Goal: Information Seeking & Learning: Learn about a topic

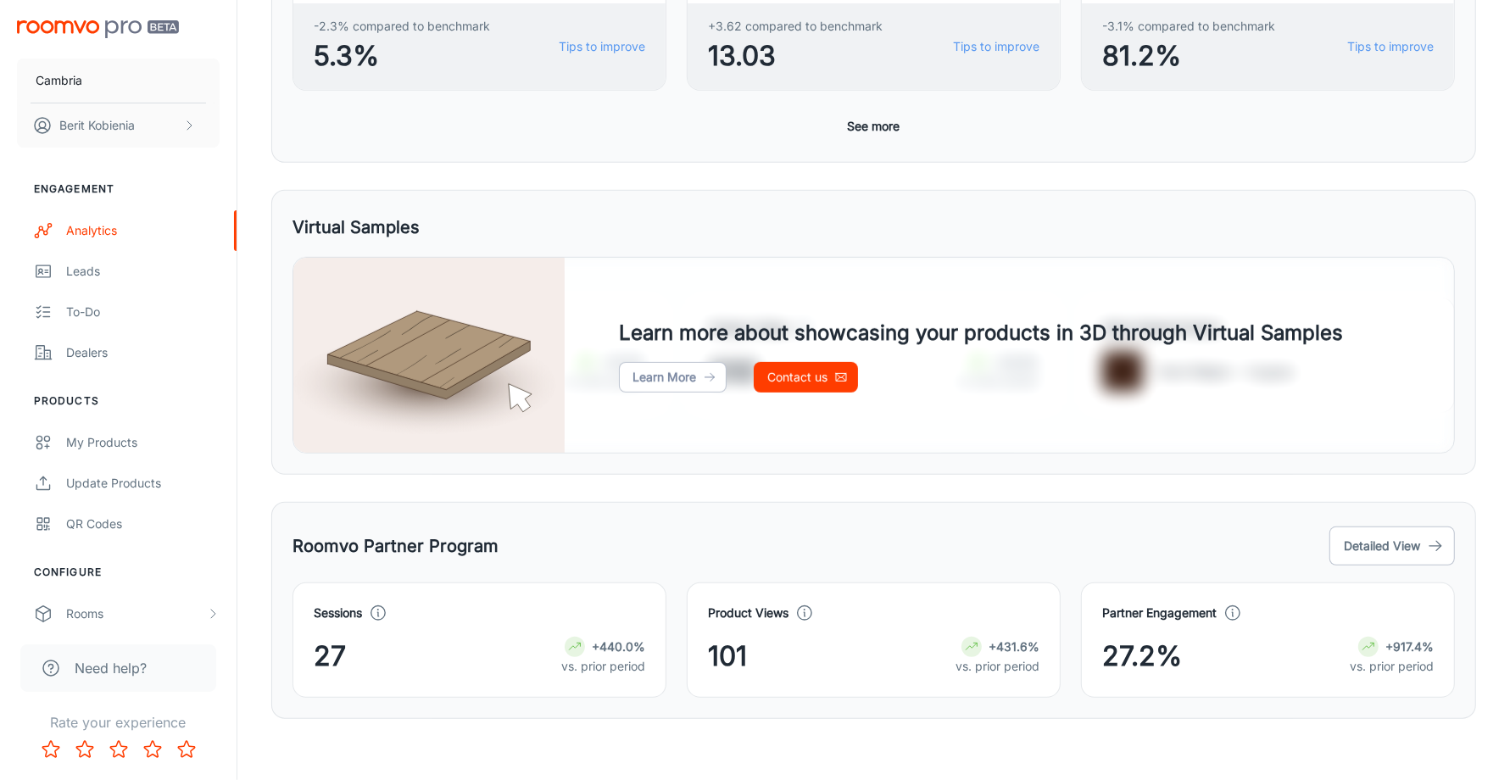
scroll to position [704, 0]
click at [248, 209] on div "Analytics Overview Overview The last event reported below is from [DATE] Date T…" at bounding box center [873, 40] width 1272 height 1489
click at [245, 207] on div "Analytics Overview Overview The last event reported below is from [DATE] Date T…" at bounding box center [873, 40] width 1272 height 1489
click at [1418, 555] on button "Detailed View" at bounding box center [1391, 545] width 125 height 39
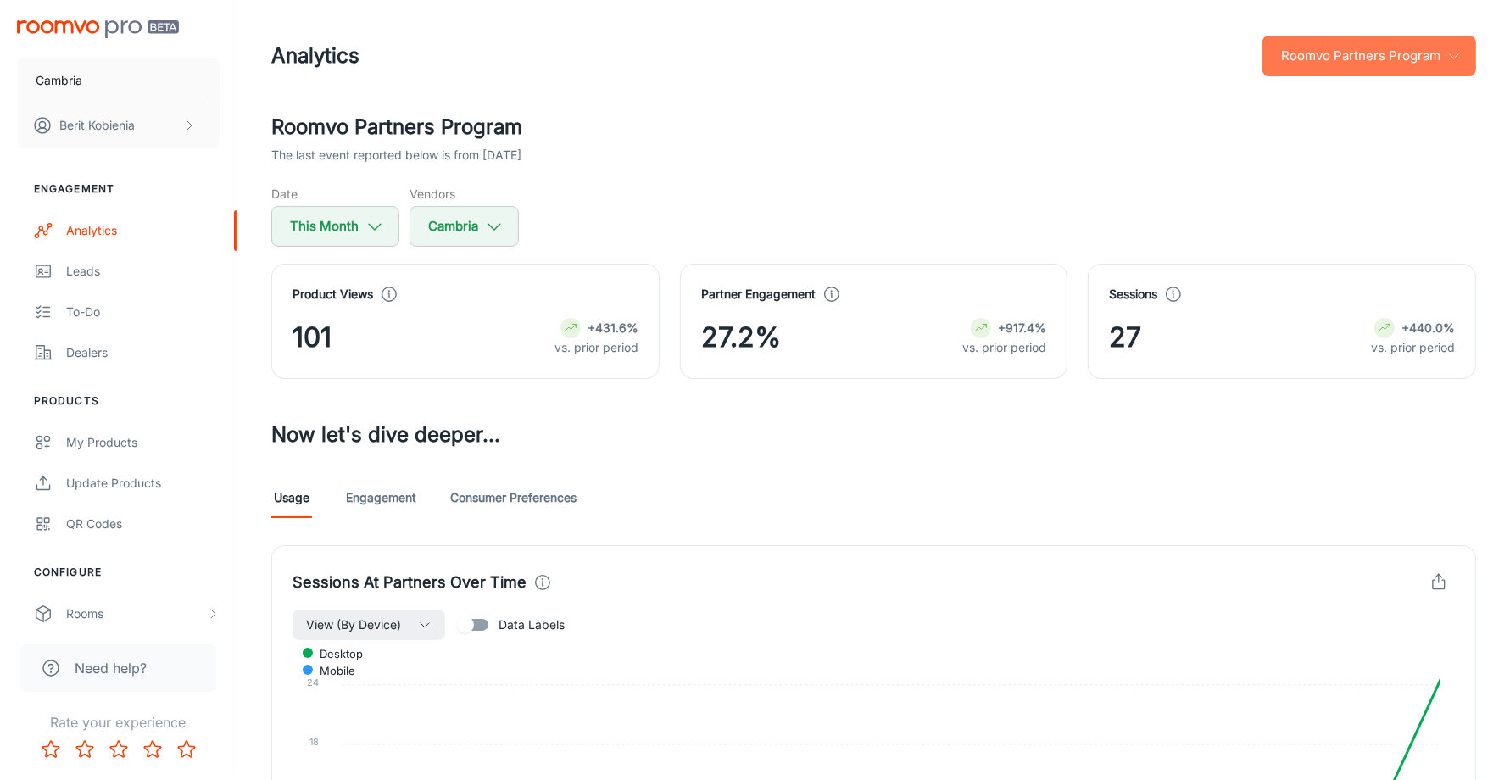
click at [1418, 56] on button "Roomvo Partners Program" at bounding box center [1369, 56] width 214 height 41
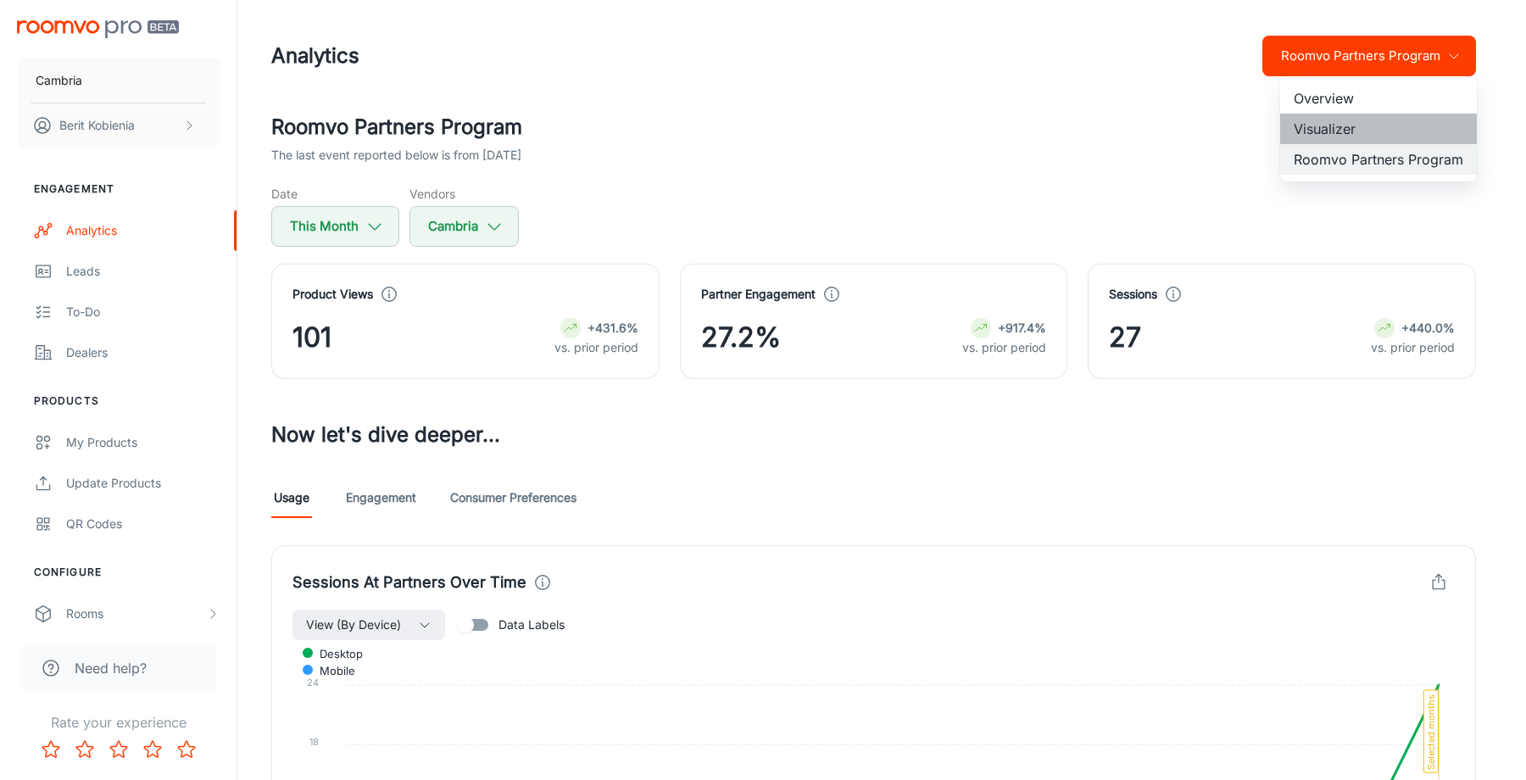
click at [1342, 141] on li "Visualizer" at bounding box center [1378, 129] width 197 height 31
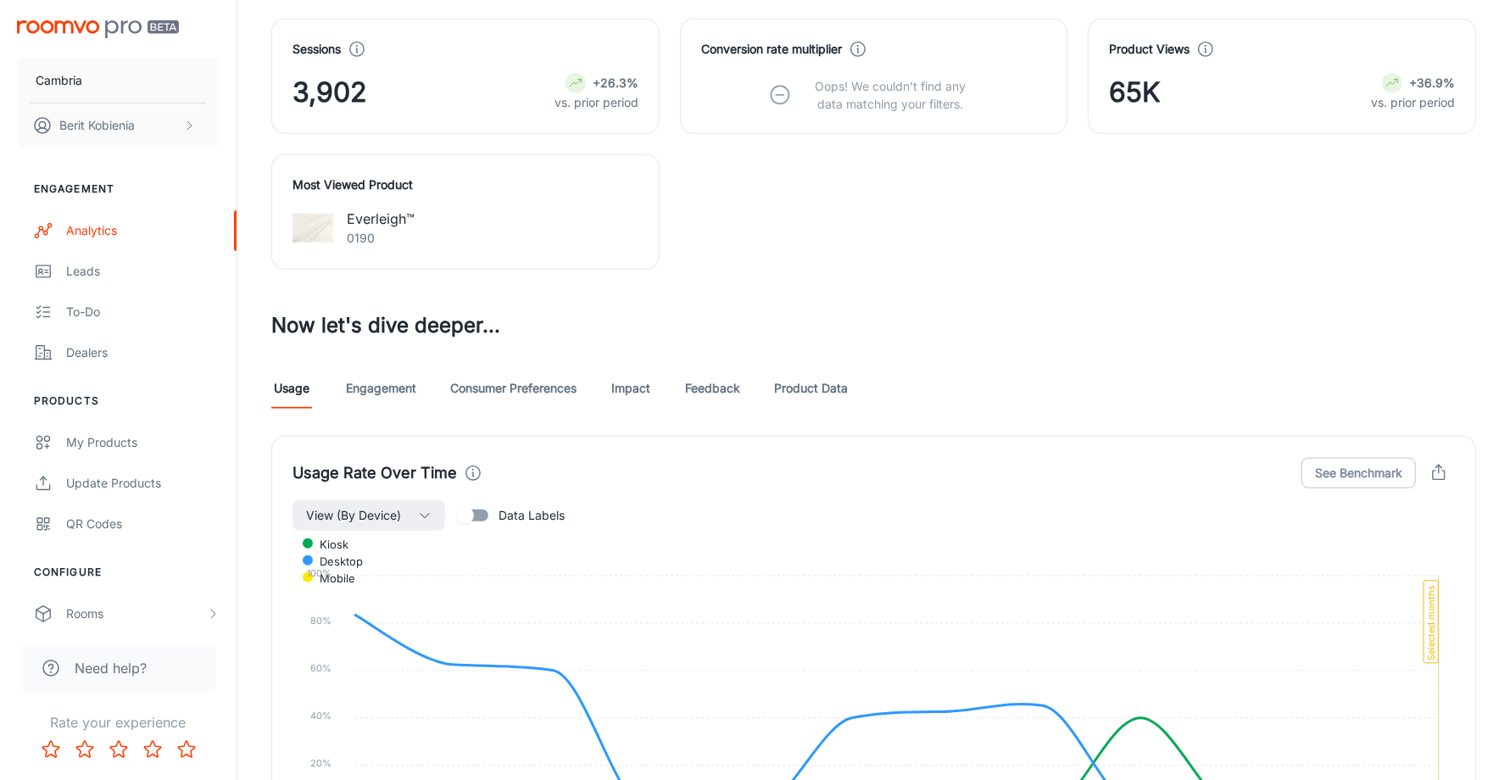
scroll to position [1680, 0]
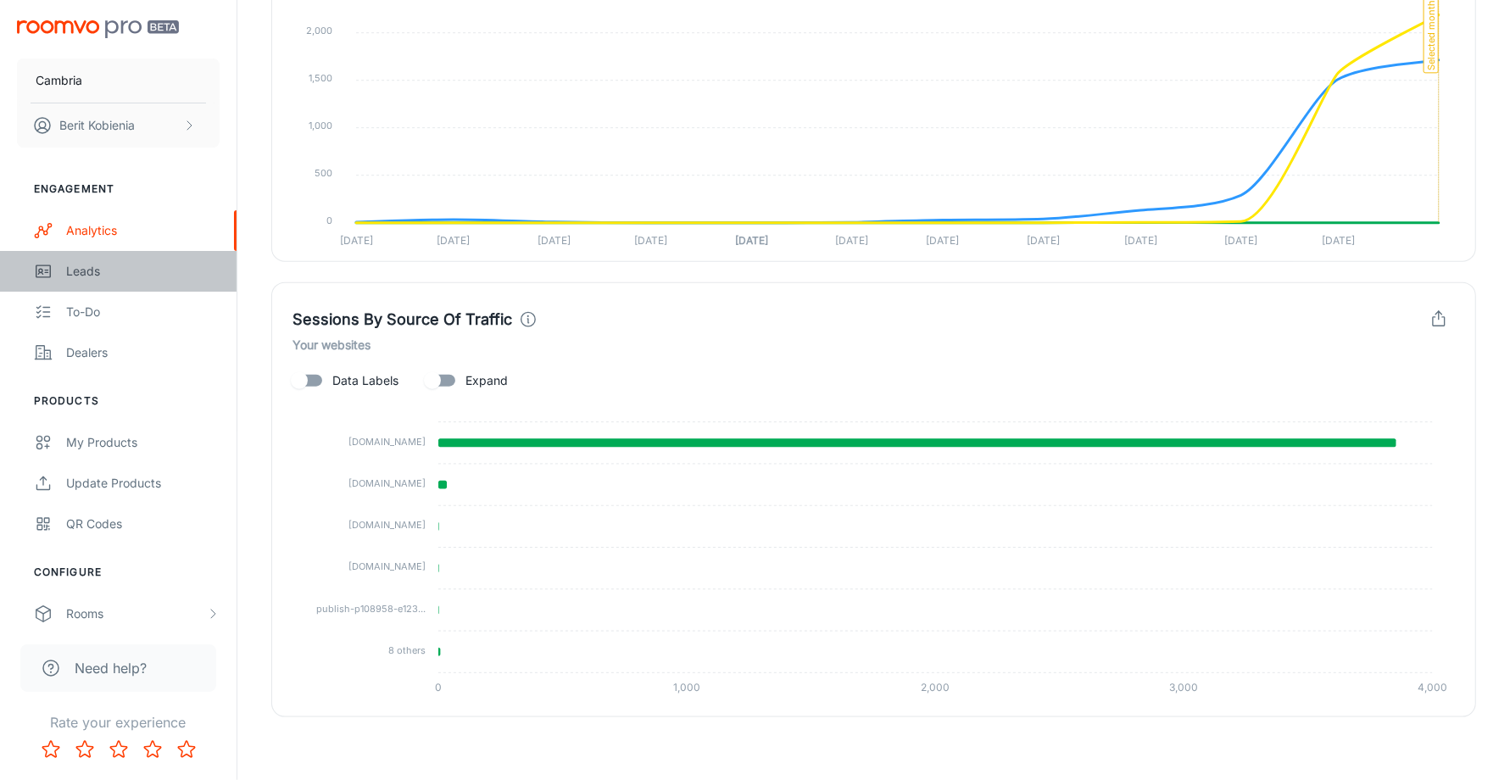
click at [158, 264] on div "Leads" at bounding box center [142, 271] width 153 height 19
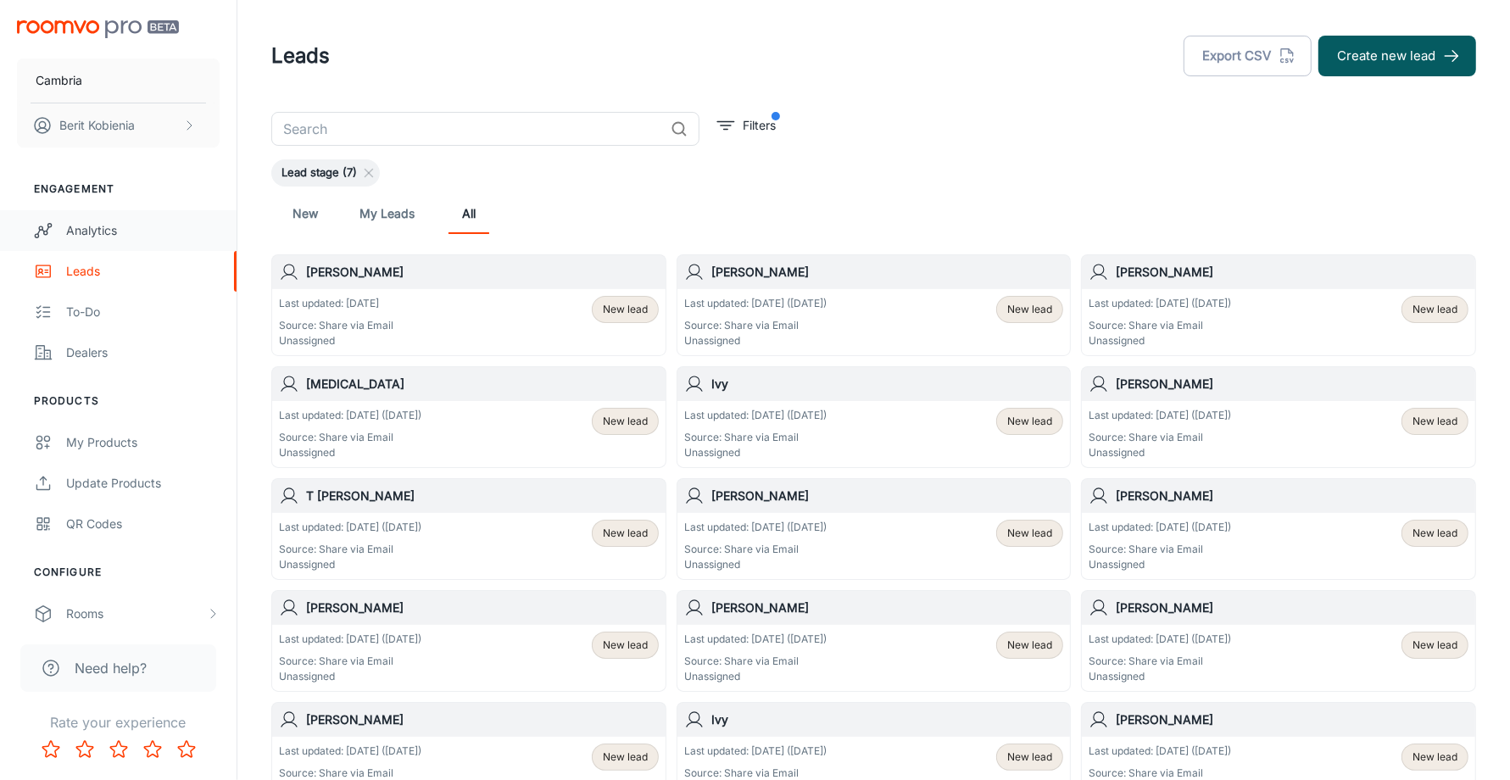
click at [85, 230] on div "Analytics" at bounding box center [142, 230] width 153 height 19
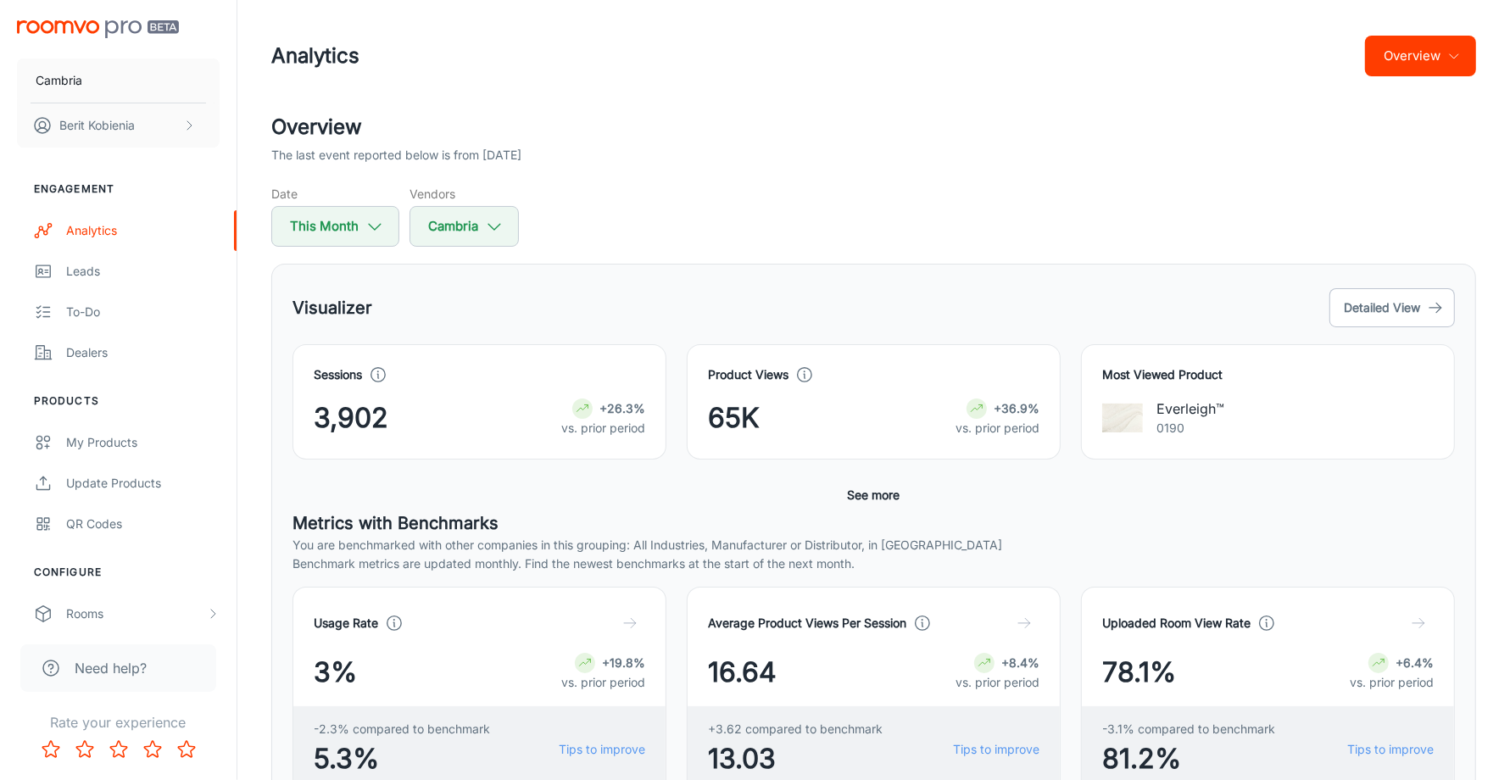
drag, startPoint x: 288, startPoint y: 465, endPoint x: 298, endPoint y: 459, distance: 11.4
click at [298, 459] on div "Visualizer Detailed View Sessions 3,902 +26.3% vs. prior period Product Views 6…" at bounding box center [873, 565] width 1205 height 602
click at [1378, 291] on button "Detailed View" at bounding box center [1391, 307] width 125 height 39
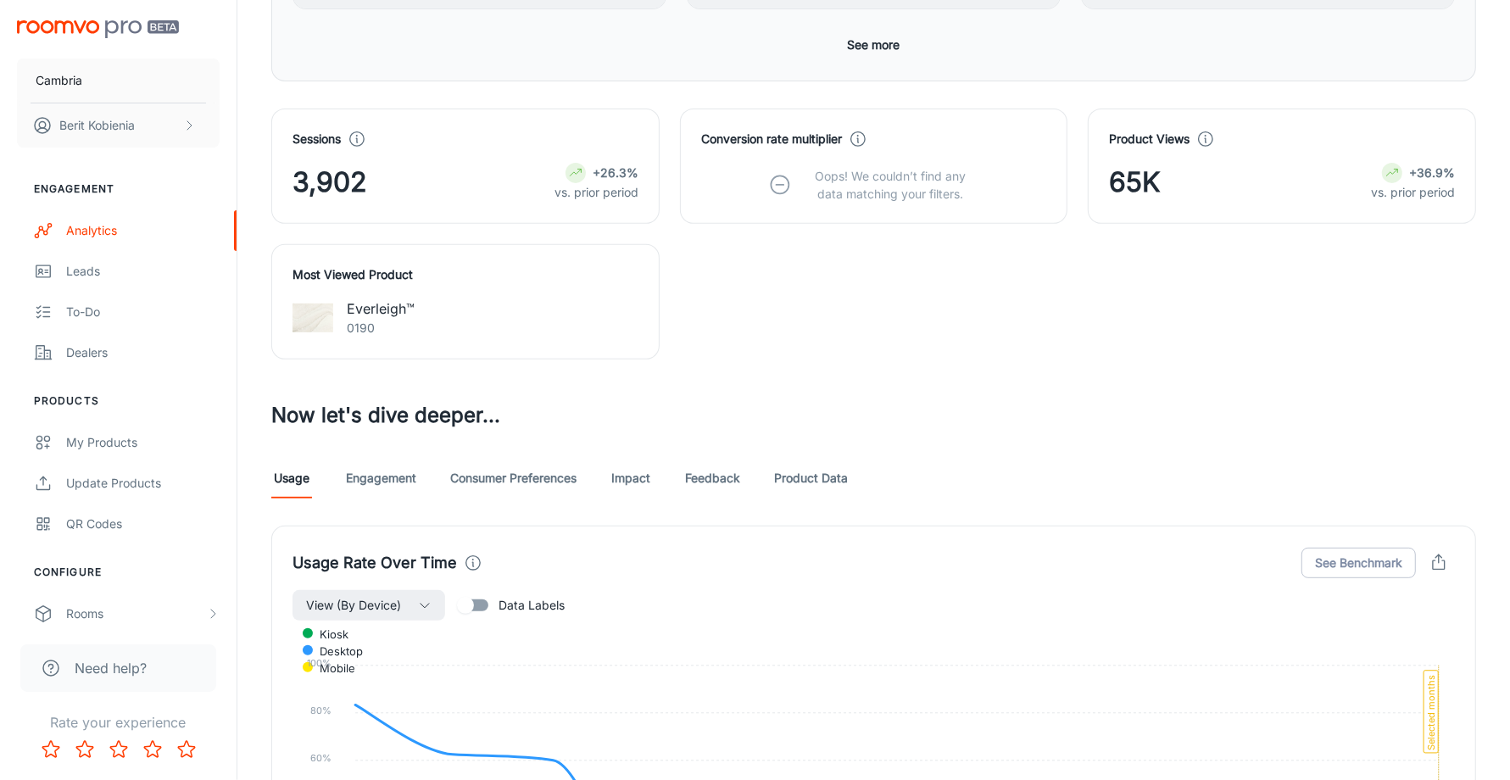
scroll to position [565, 0]
click at [507, 466] on link "Consumer Preferences" at bounding box center [513, 477] width 126 height 41
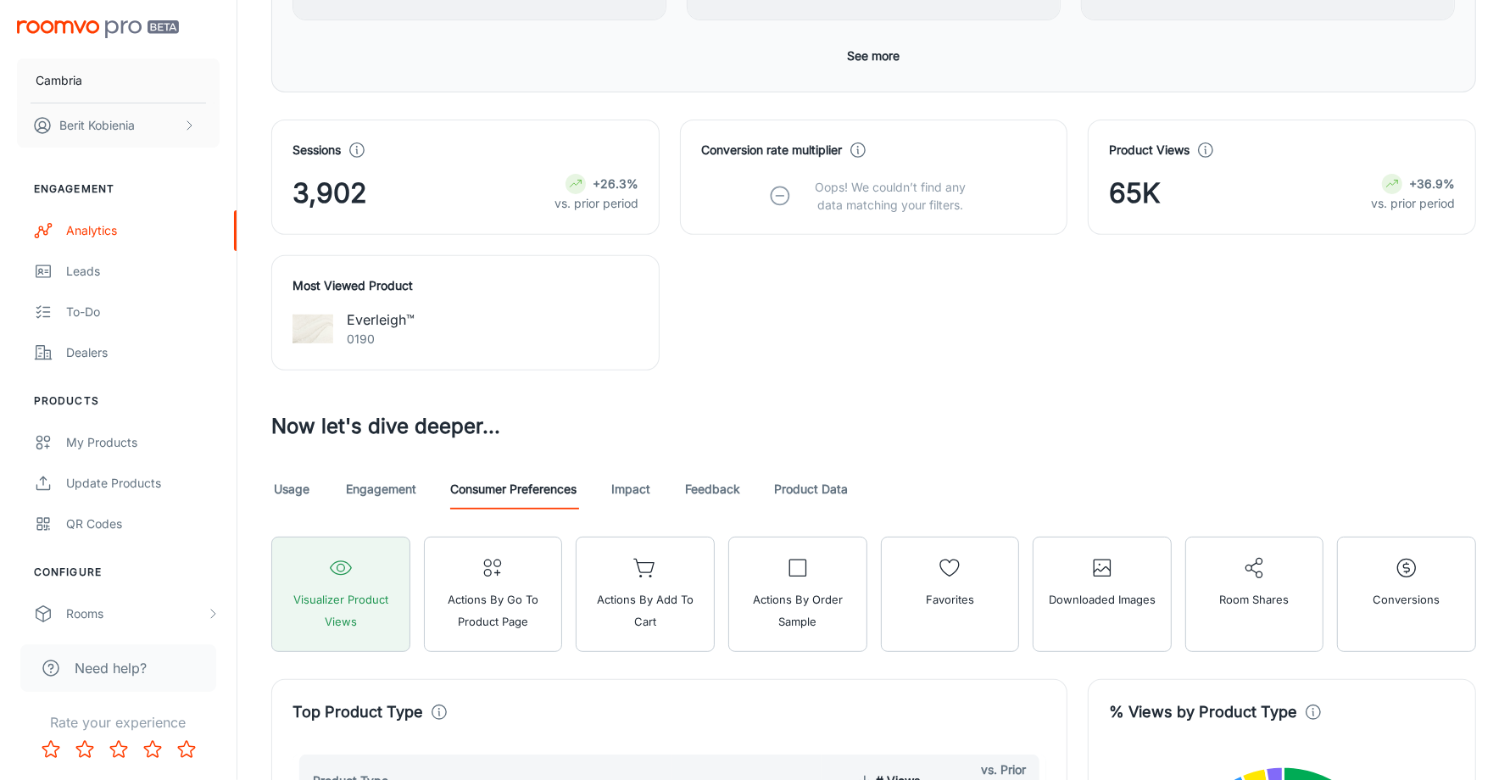
scroll to position [789, 0]
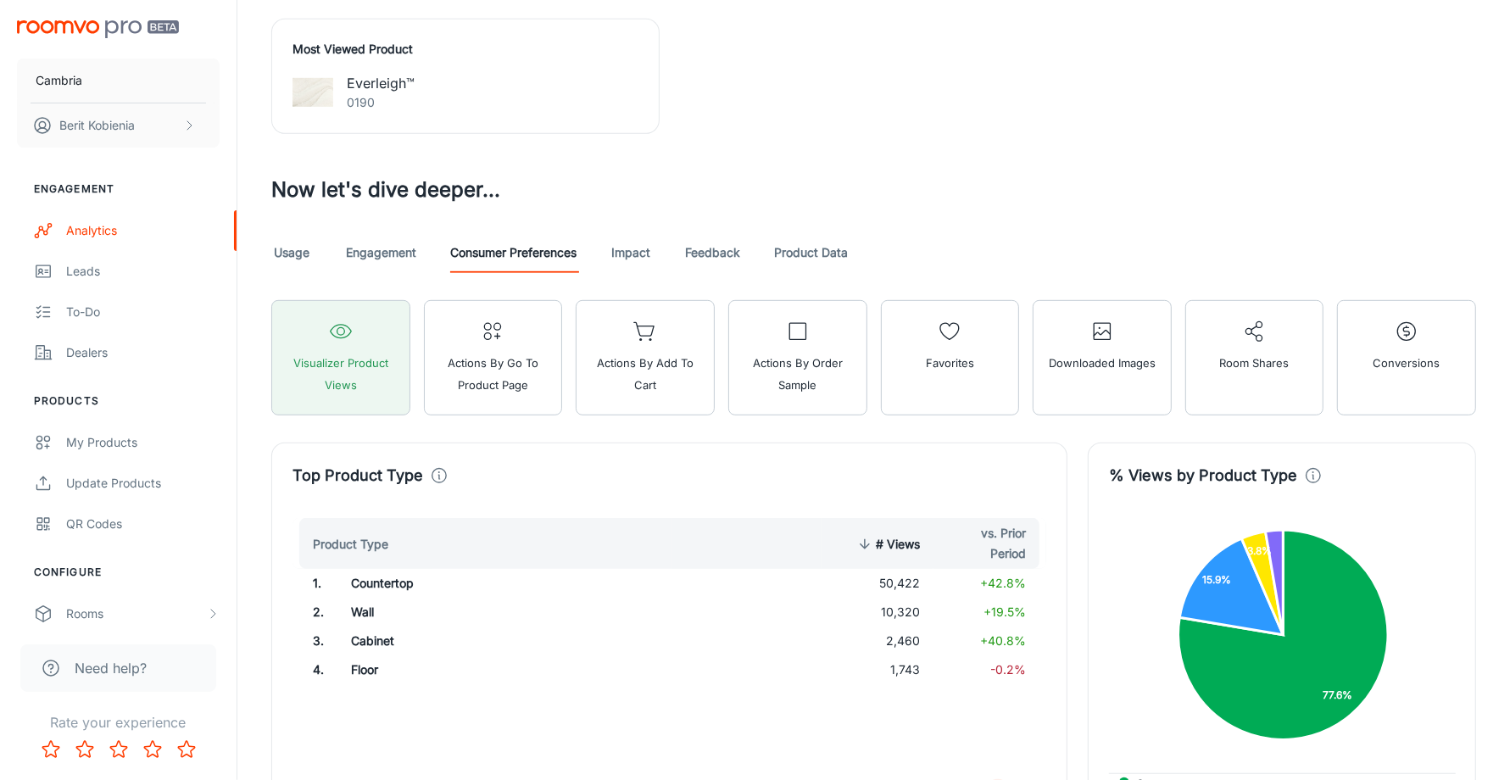
click at [788, 263] on link "Product Data" at bounding box center [811, 252] width 74 height 41
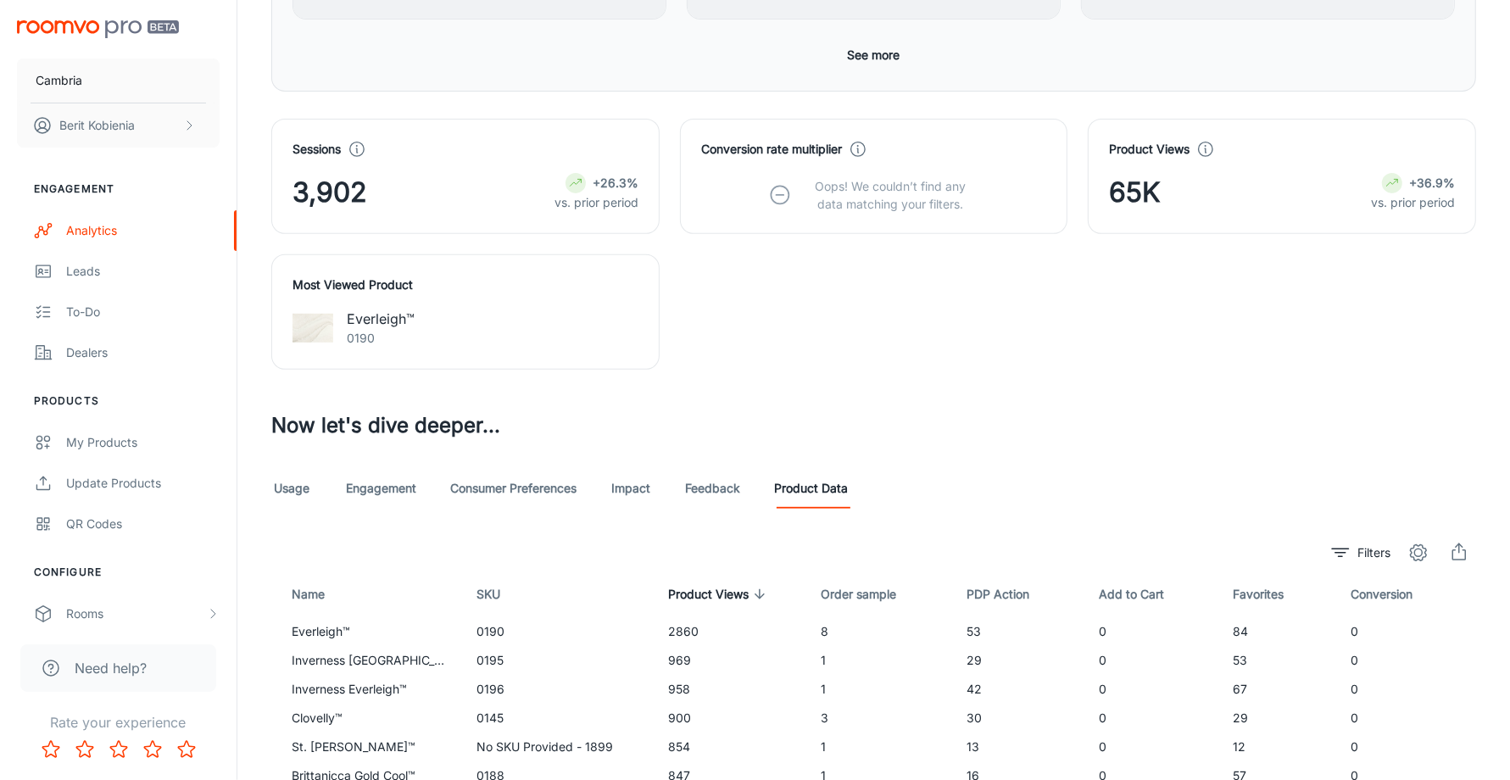
scroll to position [784, 0]
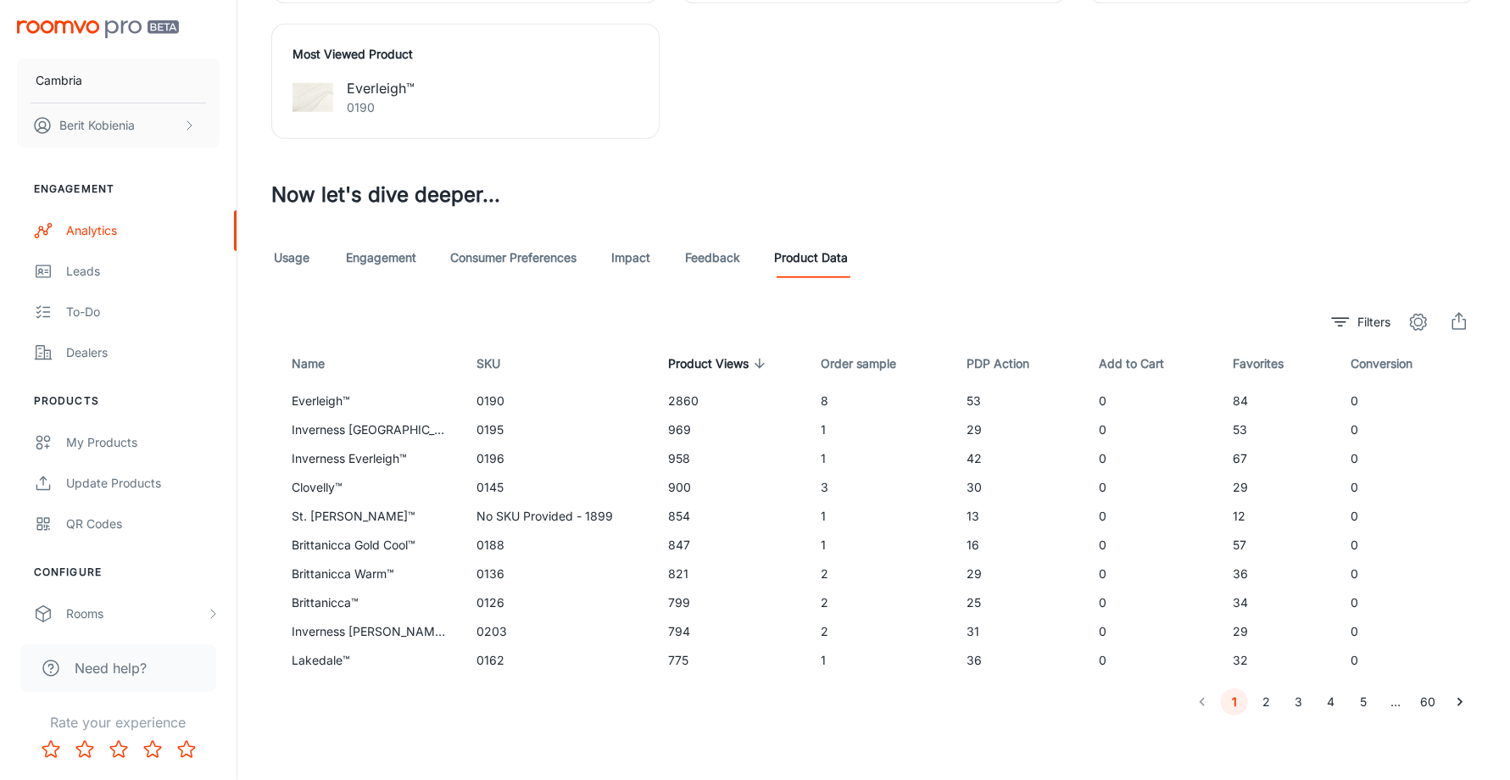
click at [485, 253] on link "Consumer Preferences" at bounding box center [513, 257] width 126 height 41
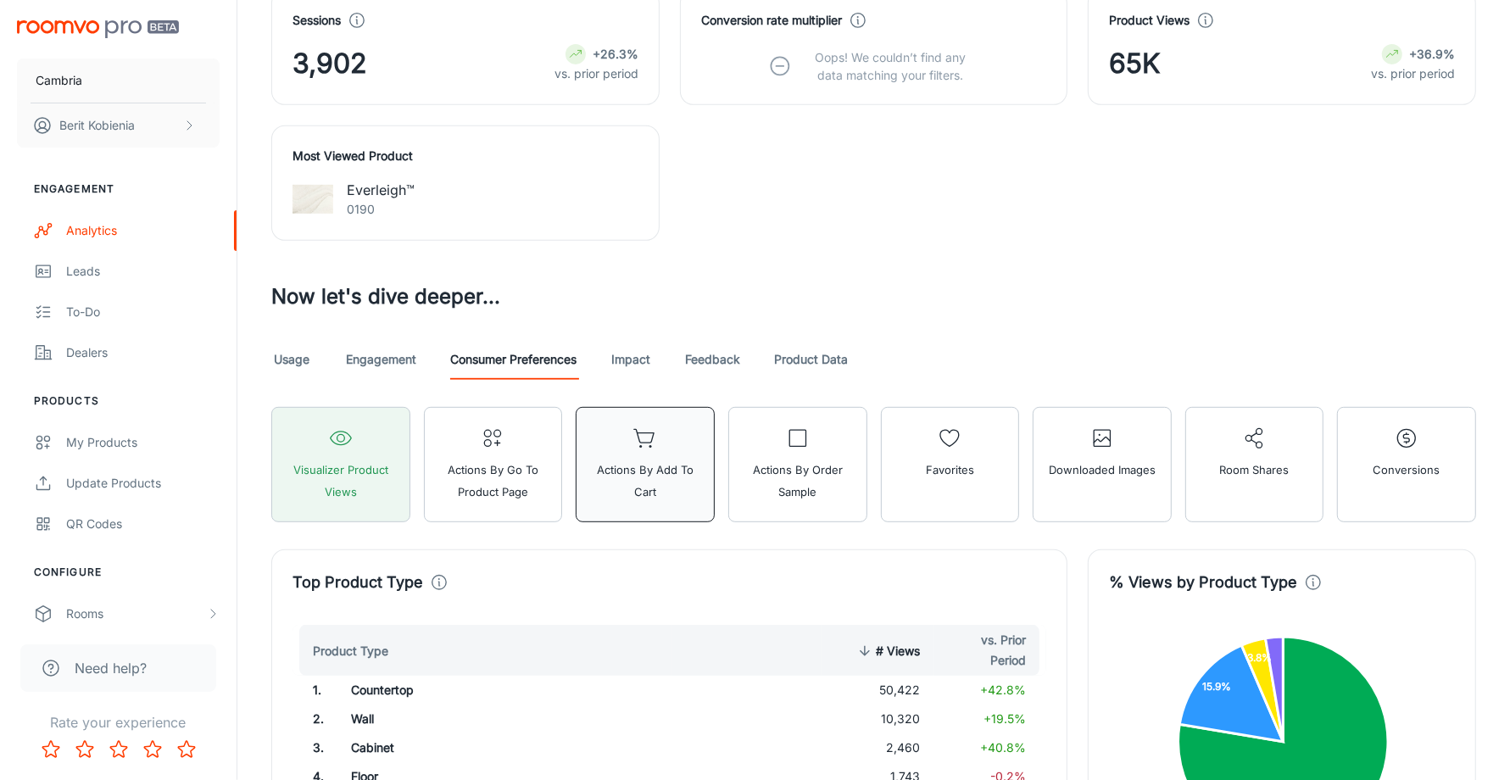
click at [605, 446] on button "Actions by Add to Cart" at bounding box center [645, 464] width 139 height 115
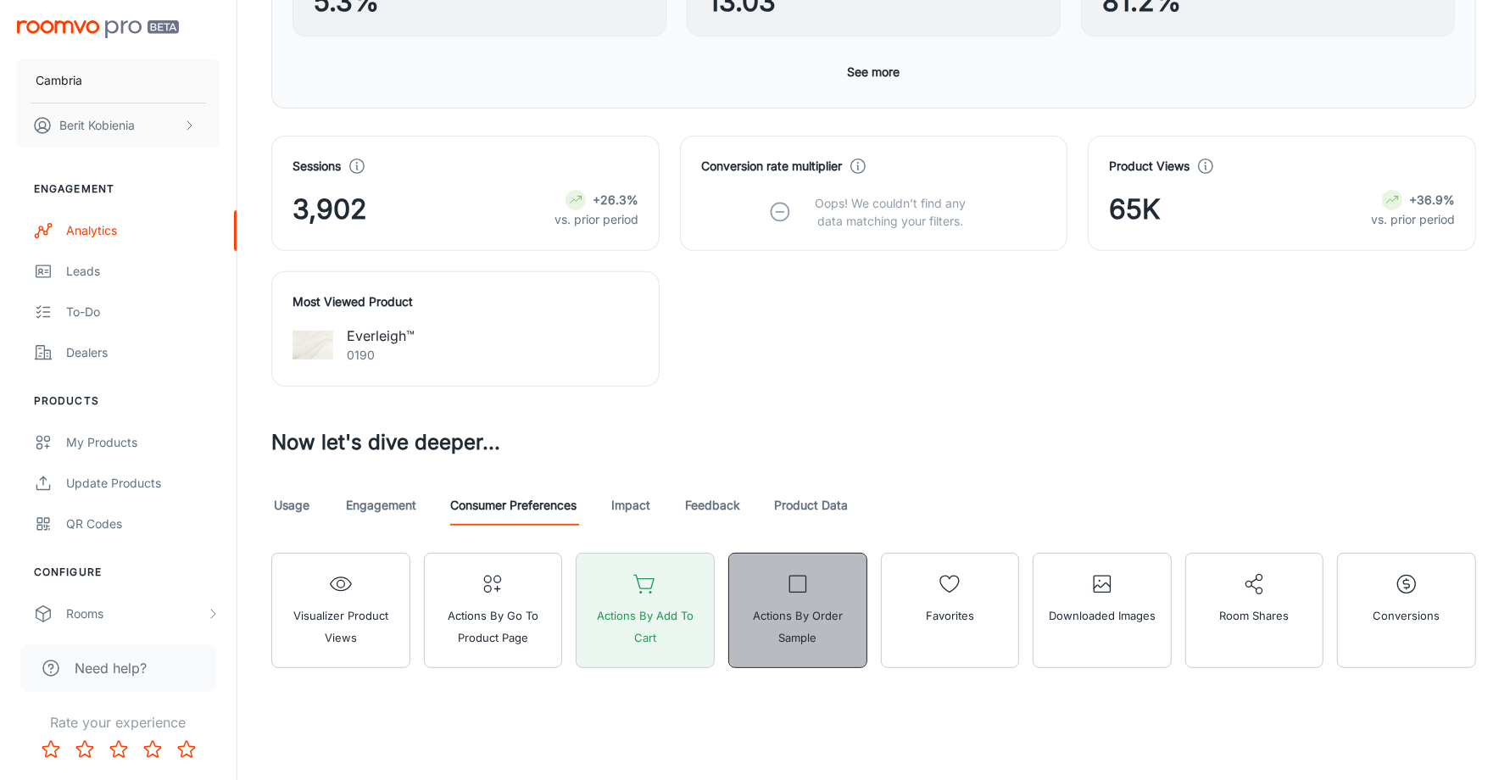
click at [814, 609] on span "Actions by Order sample" at bounding box center [797, 626] width 117 height 44
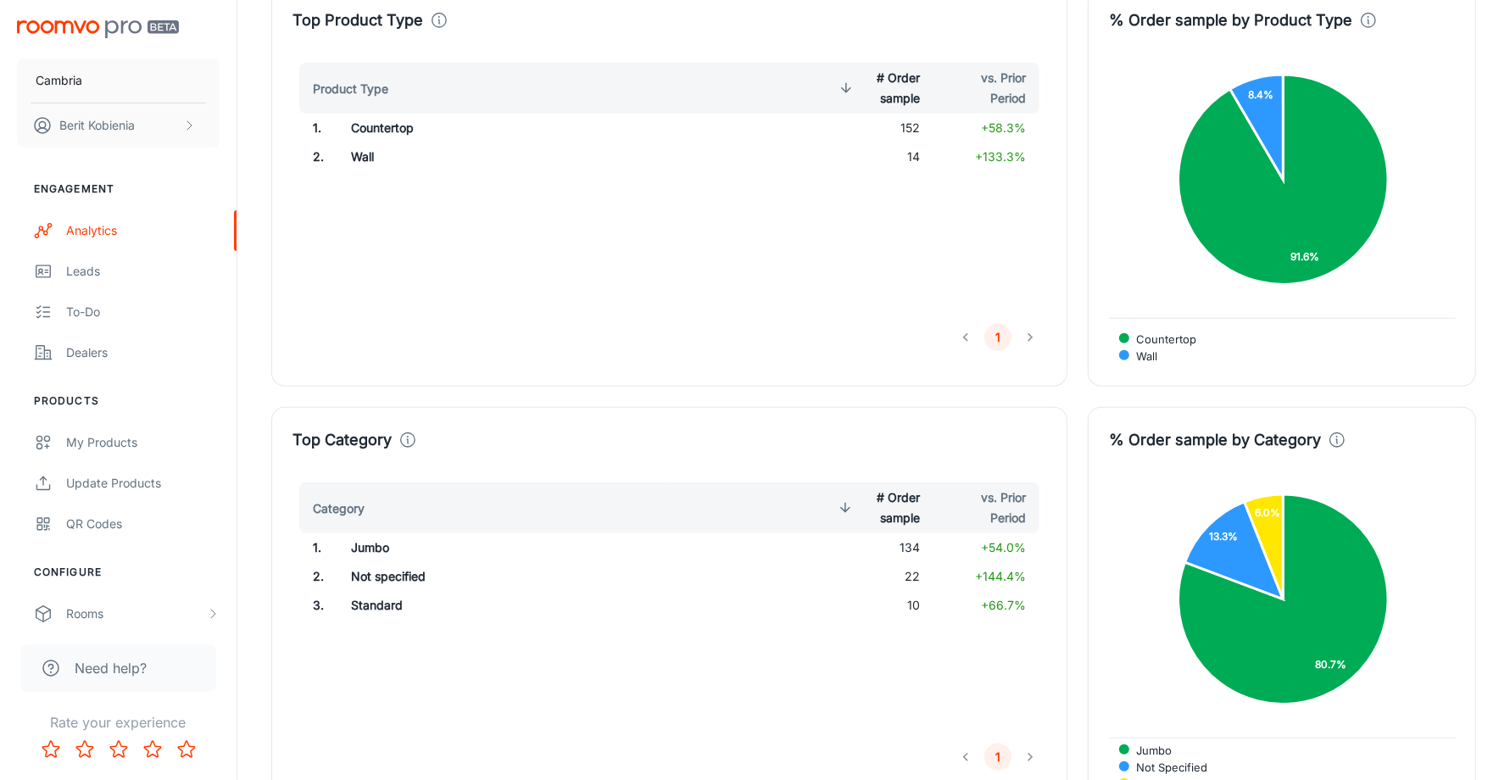
scroll to position [1151, 0]
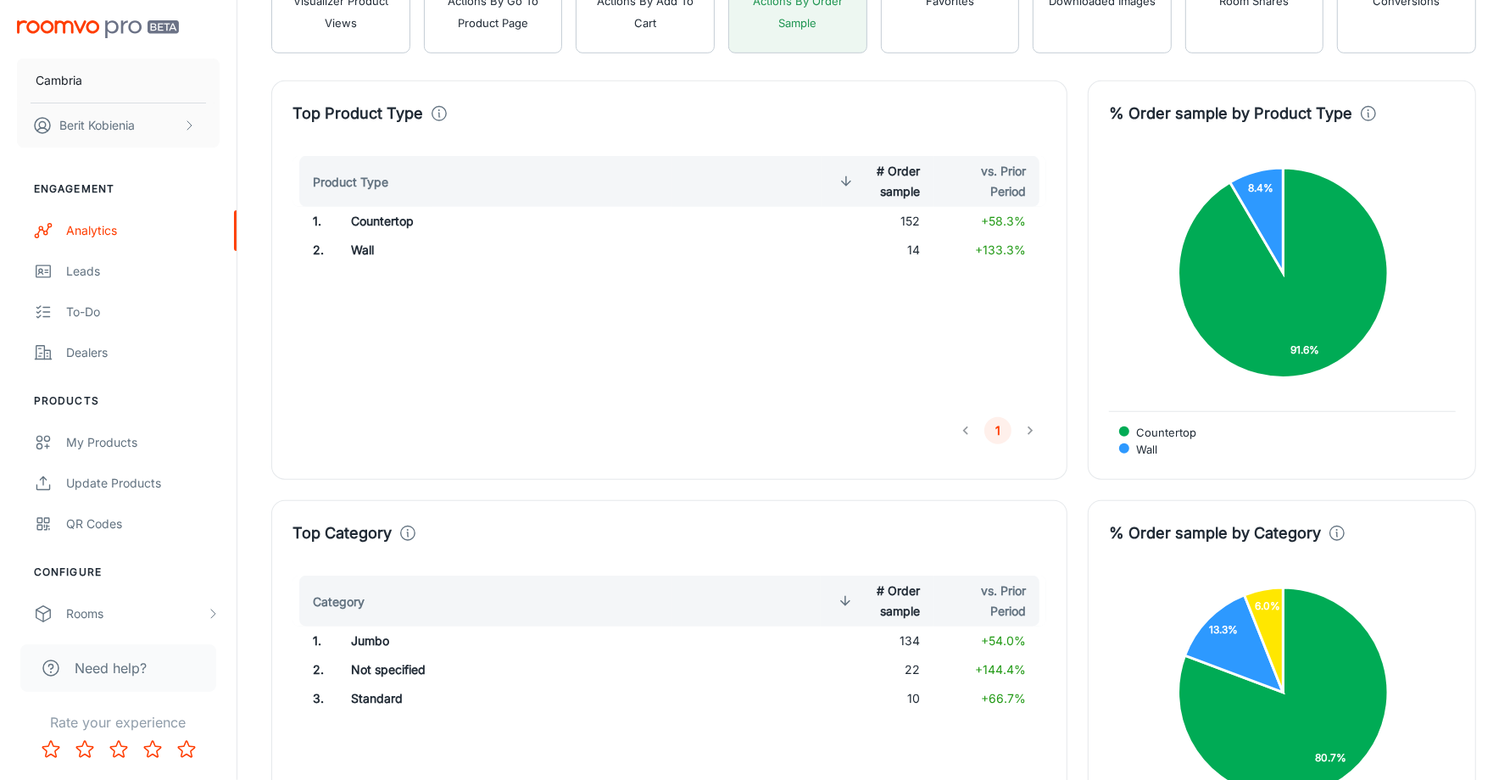
click at [904, 224] on td "152" at bounding box center [877, 221] width 113 height 29
drag, startPoint x: 886, startPoint y: 164, endPoint x: 905, endPoint y: 188, distance: 31.4
click at [905, 188] on span "# Order sample" at bounding box center [878, 181] width 86 height 41
click at [906, 186] on span "# Order sample" at bounding box center [878, 181] width 86 height 41
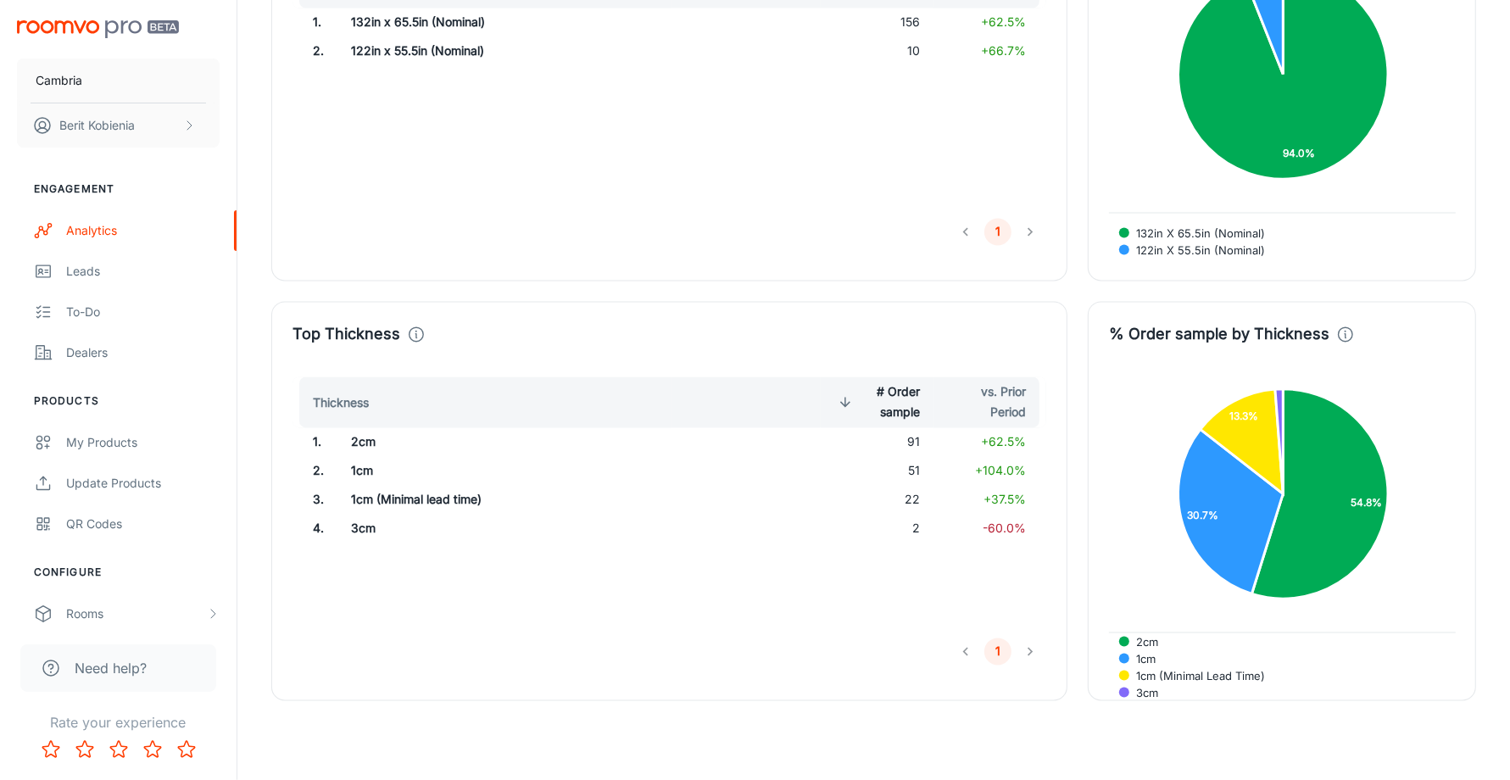
scroll to position [3050, 0]
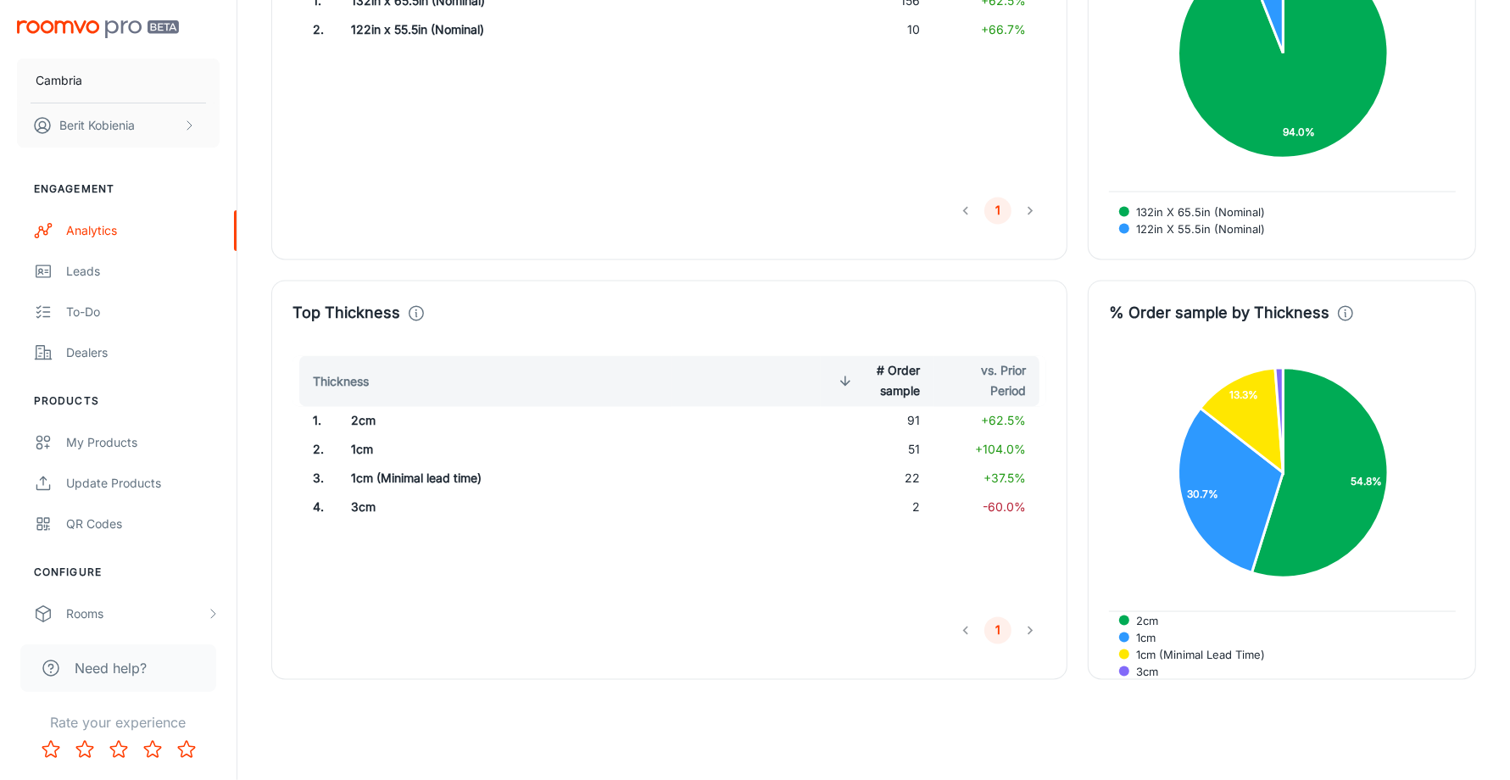
click at [923, 495] on td "2" at bounding box center [877, 506] width 113 height 29
drag, startPoint x: 901, startPoint y: 493, endPoint x: 887, endPoint y: 491, distance: 14.6
click at [887, 492] on td "2" at bounding box center [877, 506] width 113 height 29
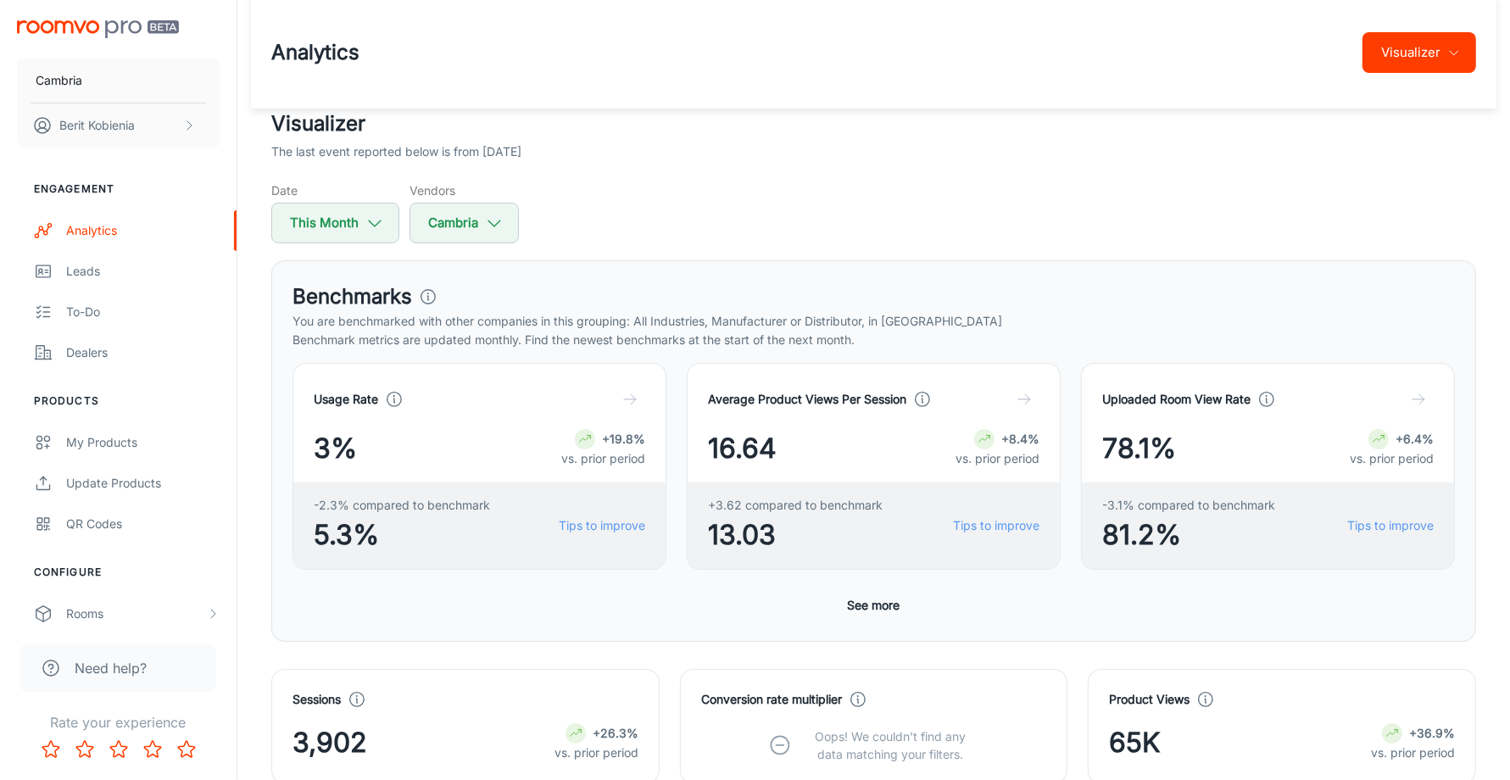
scroll to position [4, 0]
